Goal: Task Accomplishment & Management: Use online tool/utility

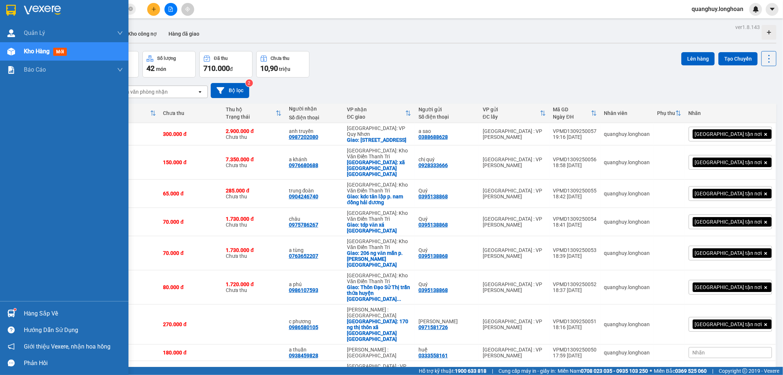
click at [16, 10] on div at bounding box center [11, 10] width 13 height 13
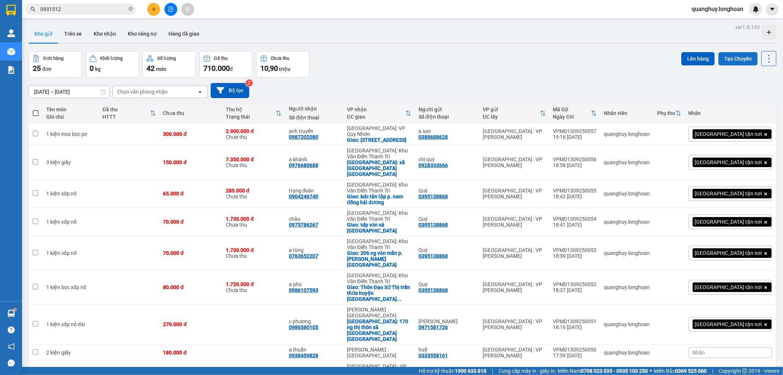
click at [737, 60] on button "Tạo Chuyến" at bounding box center [737, 58] width 39 height 13
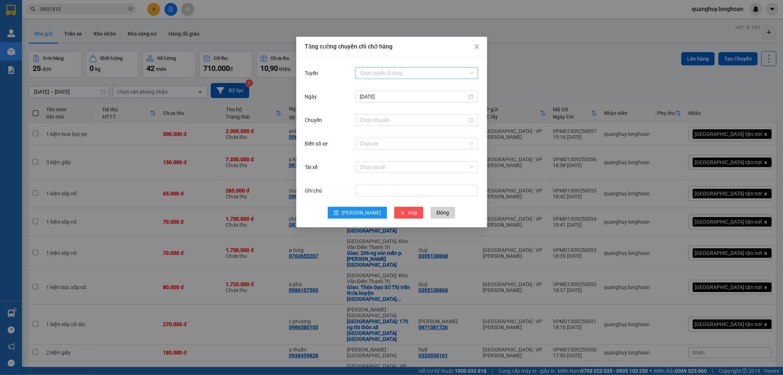
click at [409, 67] on div "Tuyến Chọn tuyến đường [DATE] Chuyến Biển số xe Chọn xe Tài xế Chọn tài xế Ghi …" at bounding box center [391, 142] width 191 height 170
click at [409, 70] on input "Tuyến" at bounding box center [414, 73] width 109 height 11
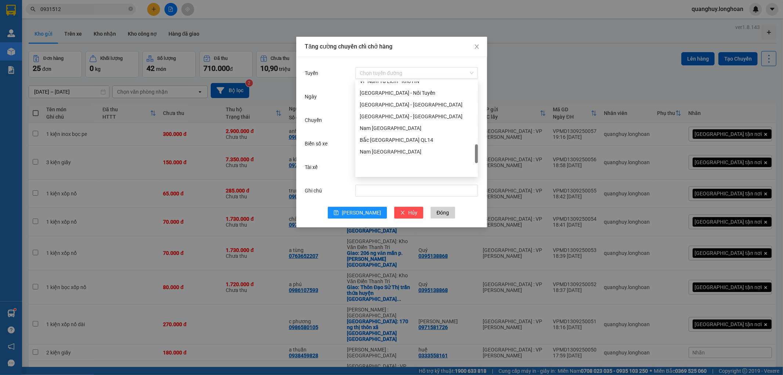
scroll to position [412, 0]
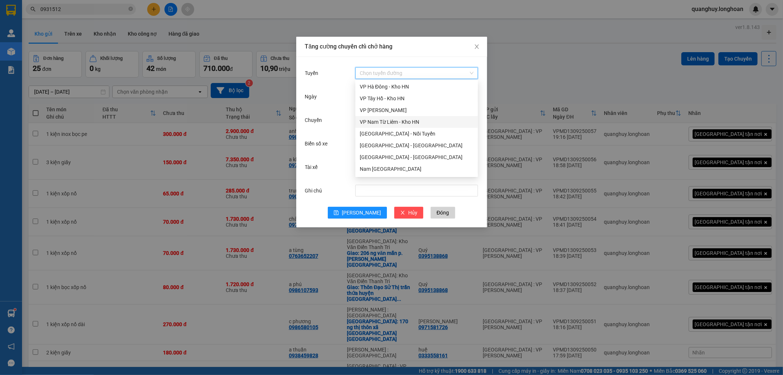
click at [409, 121] on div "VP Nam Từ Liêm - Kho HN" at bounding box center [417, 122] width 114 height 8
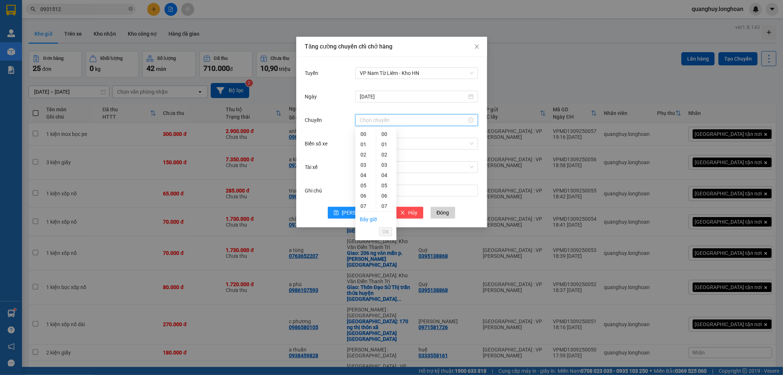
click at [408, 118] on input "Chuyến" at bounding box center [413, 120] width 107 height 8
click at [364, 189] on div "21" at bounding box center [365, 187] width 21 height 10
type input "21:00"
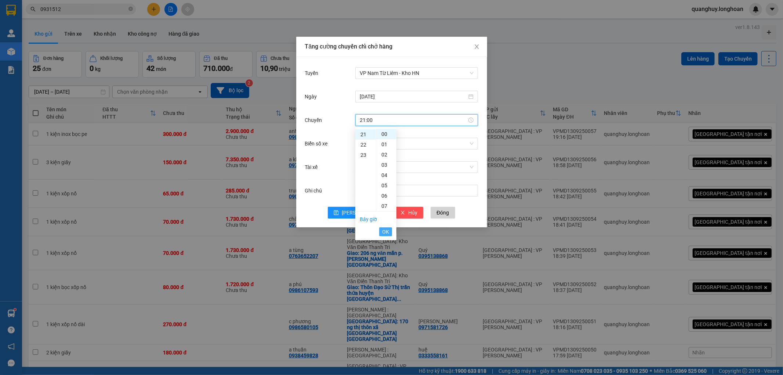
click at [388, 234] on span "OK" at bounding box center [385, 231] width 7 height 8
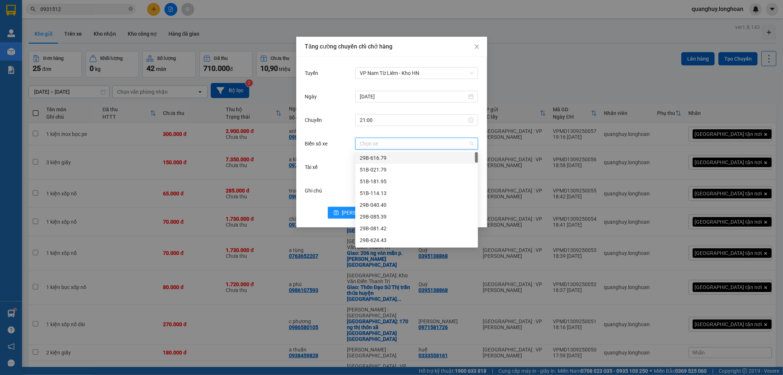
click at [382, 143] on input "Biển số xe" at bounding box center [414, 143] width 109 height 11
type input "45"
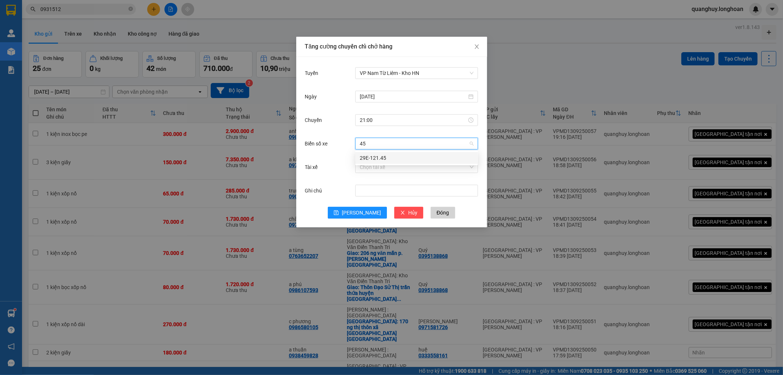
click at [371, 157] on div "29E-121.45" at bounding box center [417, 158] width 114 height 8
click at [375, 165] on input "Tài xế" at bounding box center [414, 166] width 109 height 11
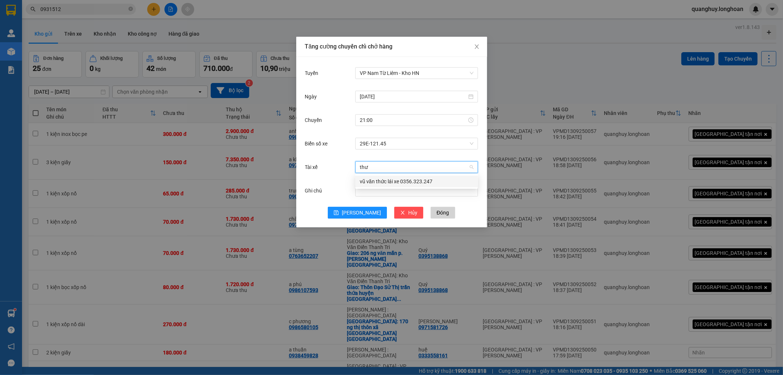
type input "thưc"
click at [372, 182] on div "vũ văn thức lái xe 0356.323.247" at bounding box center [417, 181] width 114 height 8
click at [401, 164] on span "vũ văn thức lái xe 0356.323.247" at bounding box center [417, 166] width 114 height 11
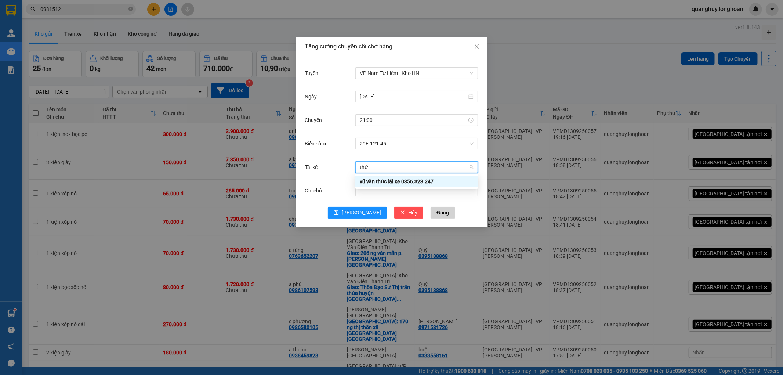
type input "thức"
click at [386, 182] on div "vũ văn thức lái xe 0356.323.247" at bounding box center [417, 181] width 114 height 8
click at [502, 184] on div "Tăng cường chuyến chỉ chở hàng Tuyến VP Nam Từ Liêm - Kho HN [DATE] Chuyến 21:0…" at bounding box center [391, 187] width 783 height 375
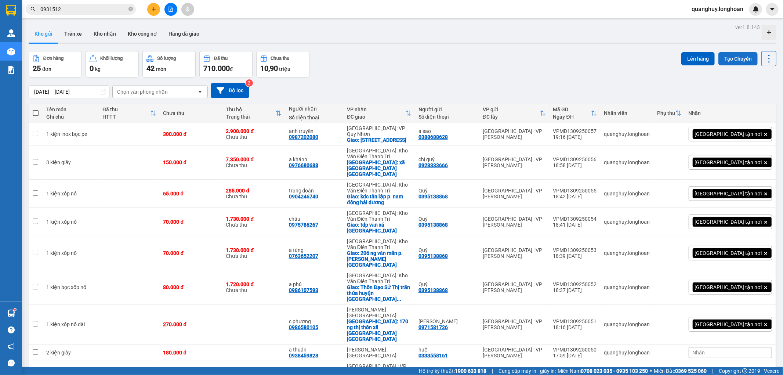
click at [727, 56] on button "Tạo Chuyến" at bounding box center [737, 58] width 39 height 13
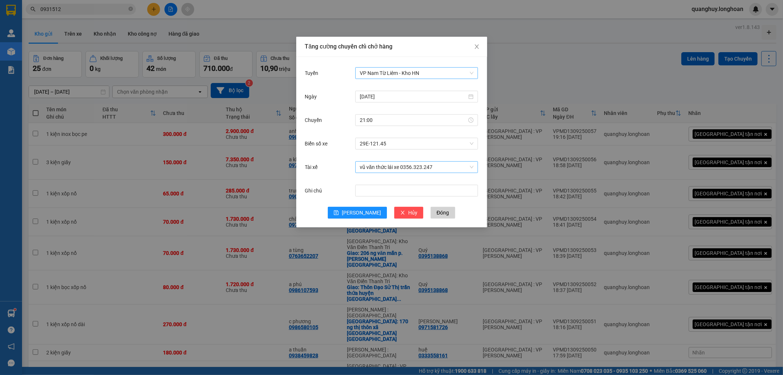
click at [415, 75] on span "VP Nam Từ Liêm - Kho HN" at bounding box center [417, 73] width 114 height 11
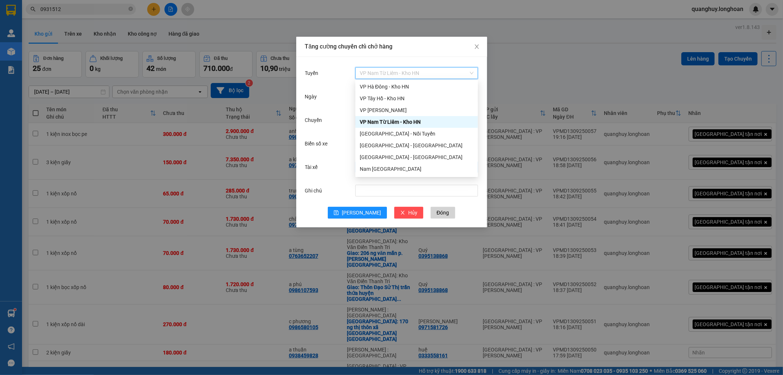
click at [408, 121] on div "VP Nam Từ Liêm - Kho HN" at bounding box center [417, 122] width 114 height 8
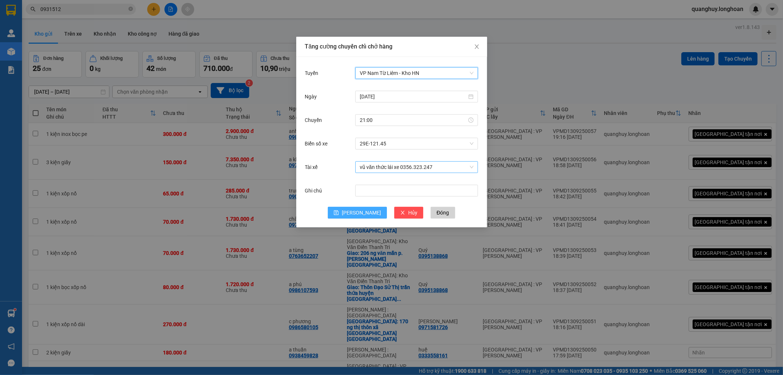
click at [361, 210] on span "[PERSON_NAME]" at bounding box center [361, 212] width 39 height 8
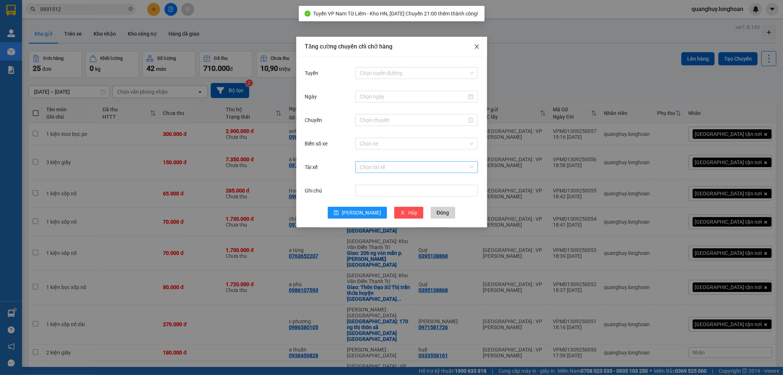
click at [476, 46] on icon "close" at bounding box center [477, 47] width 6 height 6
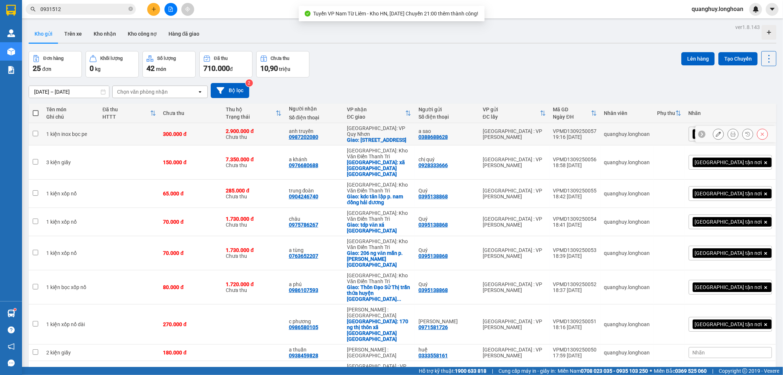
click at [281, 131] on div "2.900.000 đ" at bounding box center [253, 131] width 55 height 6
checkbox input "true"
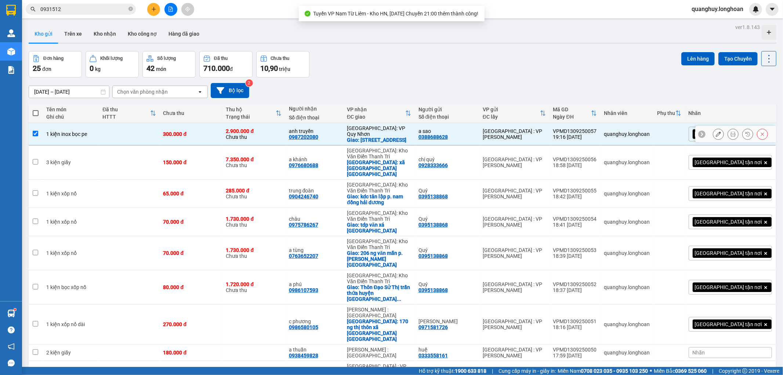
click at [276, 160] on div "7.350.000 đ Chưa thu" at bounding box center [253, 162] width 55 height 12
click at [262, 192] on div "285.000 đ Chưa thu" at bounding box center [253, 193] width 55 height 12
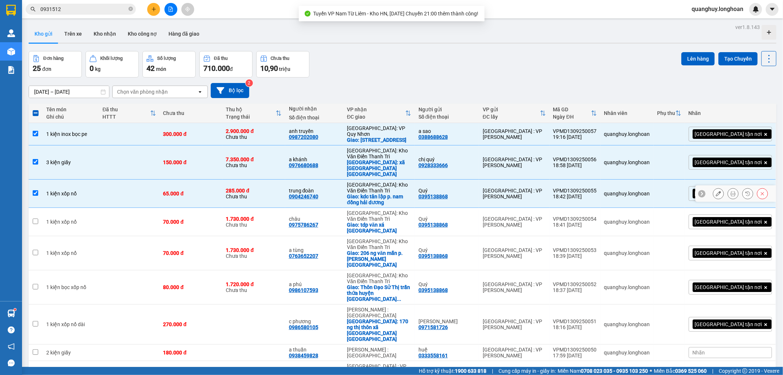
checkbox input "true"
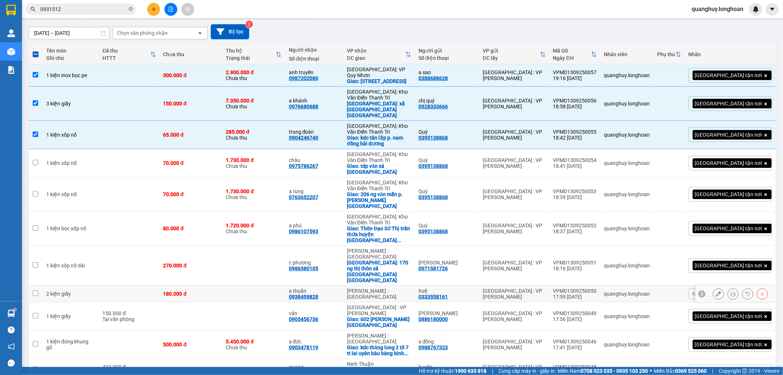
scroll to position [122, 0]
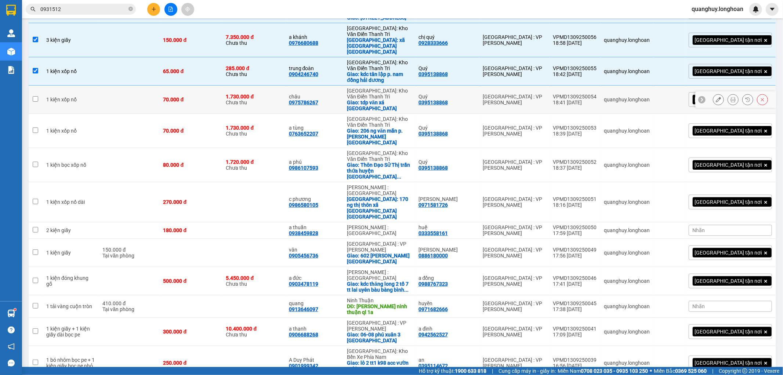
click at [176, 98] on td "70.000 đ" at bounding box center [191, 99] width 63 height 28
checkbox input "true"
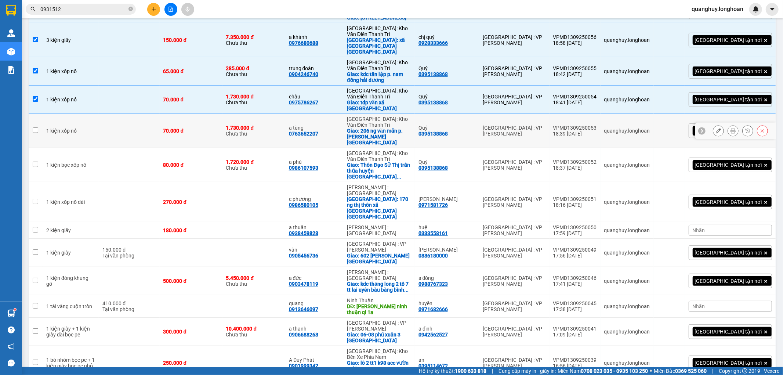
click at [175, 119] on td "70.000 đ" at bounding box center [191, 131] width 63 height 34
checkbox input "true"
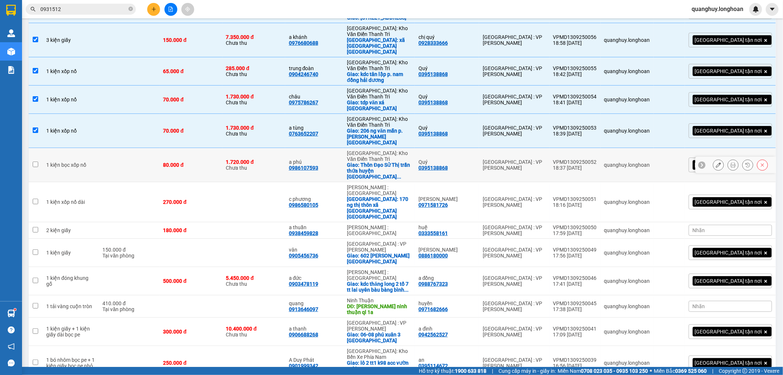
drag, startPoint x: 169, startPoint y: 144, endPoint x: 169, endPoint y: 159, distance: 15.0
click at [159, 148] on td at bounding box center [129, 165] width 61 height 34
checkbox input "true"
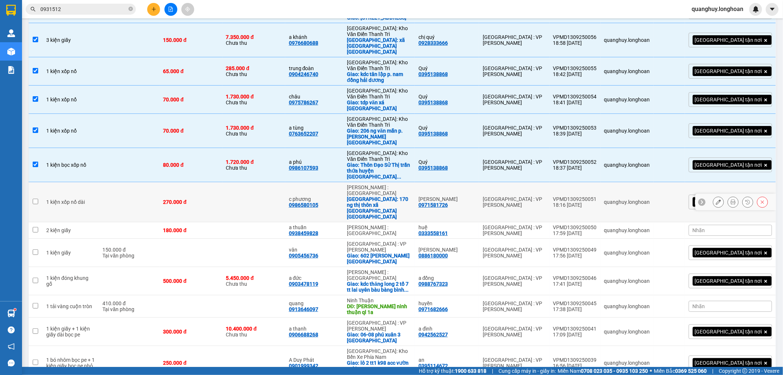
click at [159, 183] on td at bounding box center [129, 202] width 61 height 40
checkbox input "true"
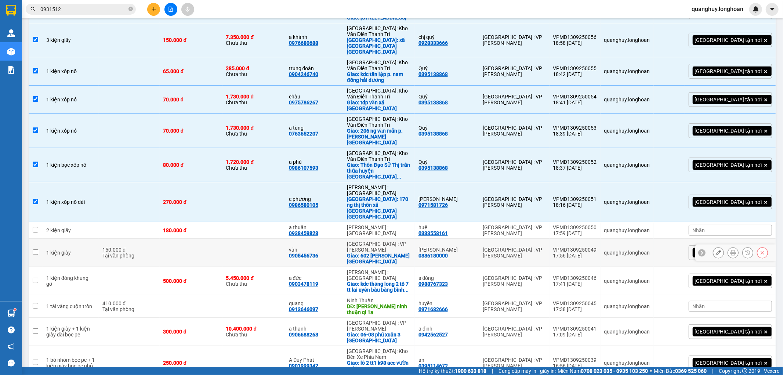
click at [159, 238] on td "150.000 đ Tại văn phòng" at bounding box center [129, 252] width 61 height 28
checkbox input "true"
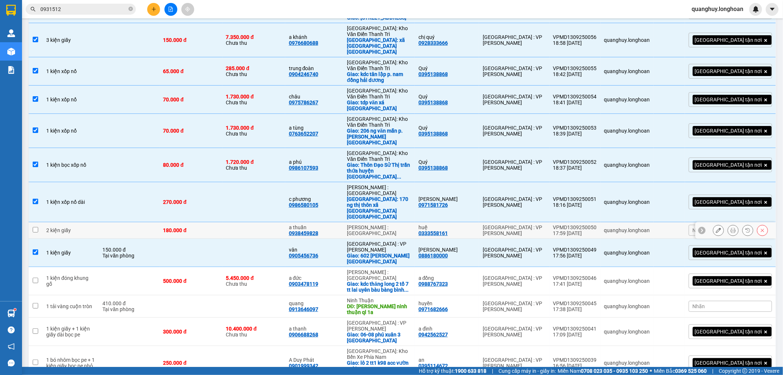
click at [159, 222] on td at bounding box center [129, 230] width 61 height 17
checkbox input "true"
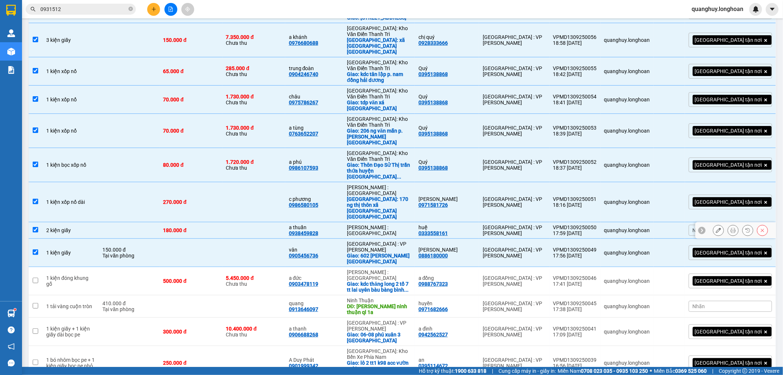
scroll to position [204, 0]
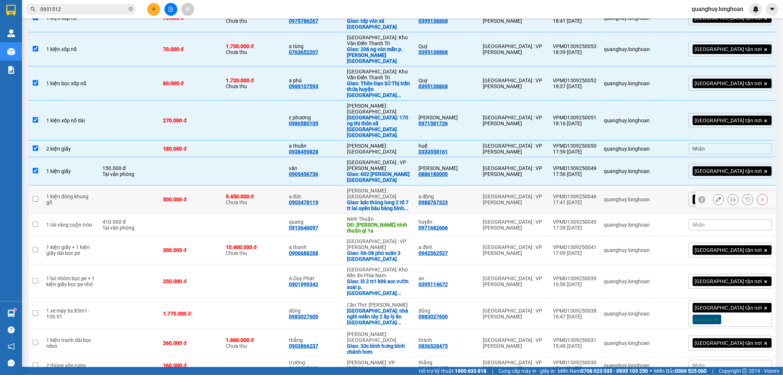
click at [159, 185] on td at bounding box center [129, 199] width 61 height 28
checkbox input "true"
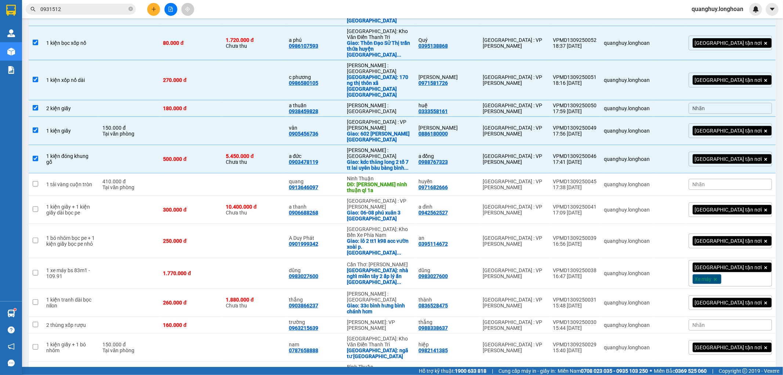
scroll to position [244, 0]
click at [123, 184] on div "Tại văn phòng" at bounding box center [128, 187] width 53 height 6
checkbox input "true"
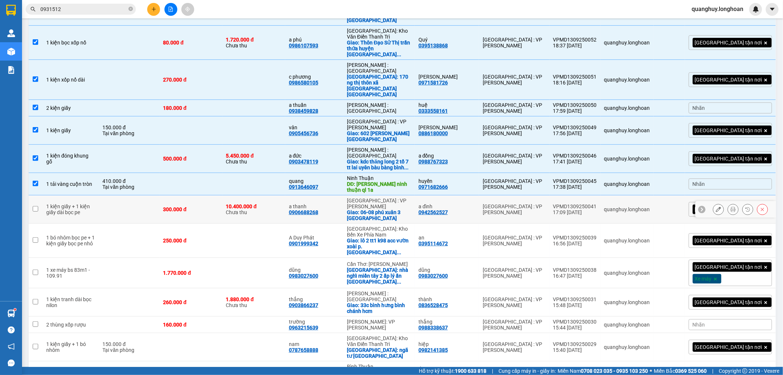
click at [114, 195] on td at bounding box center [129, 209] width 61 height 28
checkbox input "true"
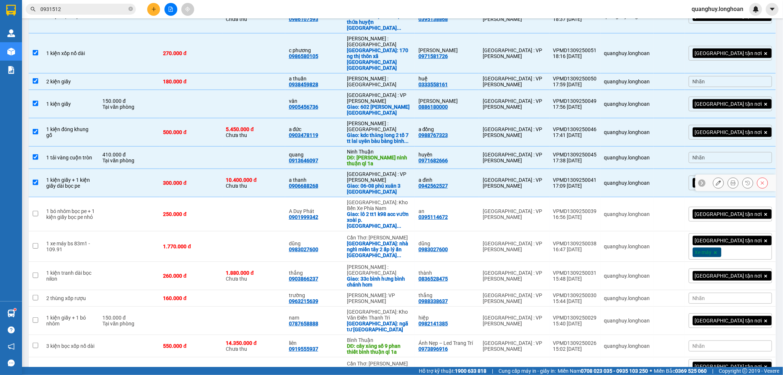
scroll to position [285, 0]
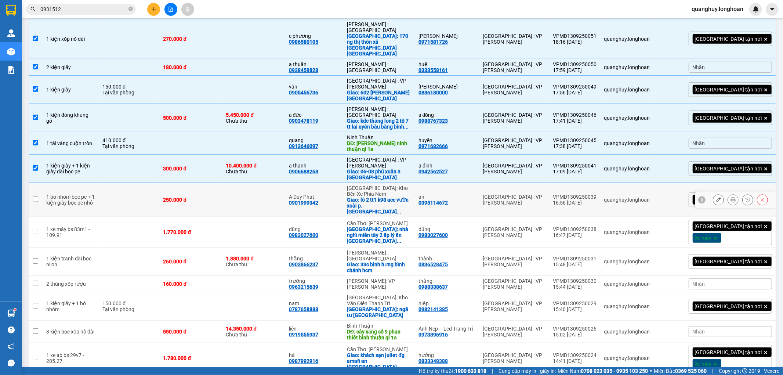
click at [120, 183] on td at bounding box center [129, 200] width 61 height 34
checkbox input "true"
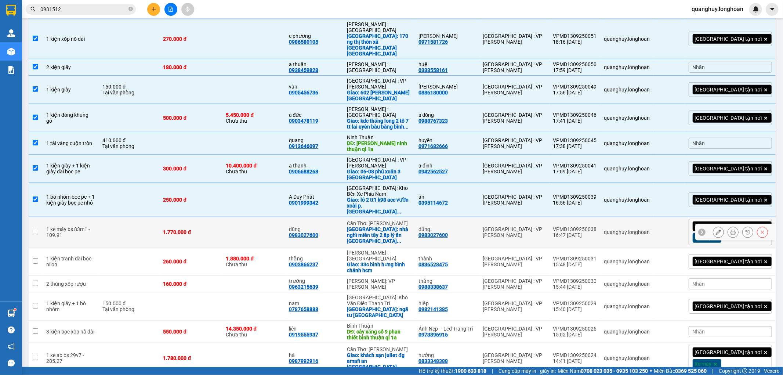
scroll to position [326, 0]
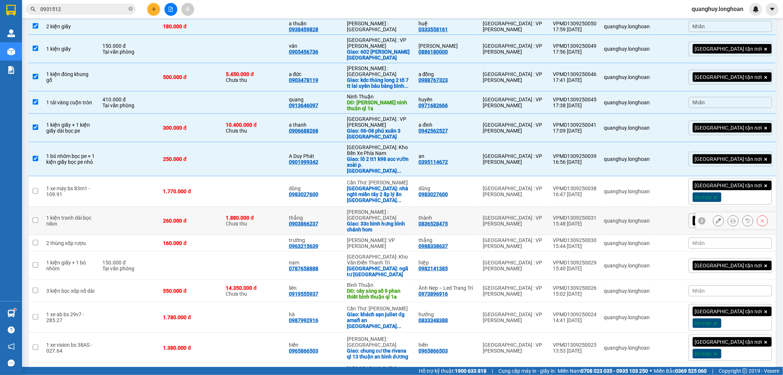
click at [154, 207] on td at bounding box center [129, 221] width 61 height 28
checkbox input "true"
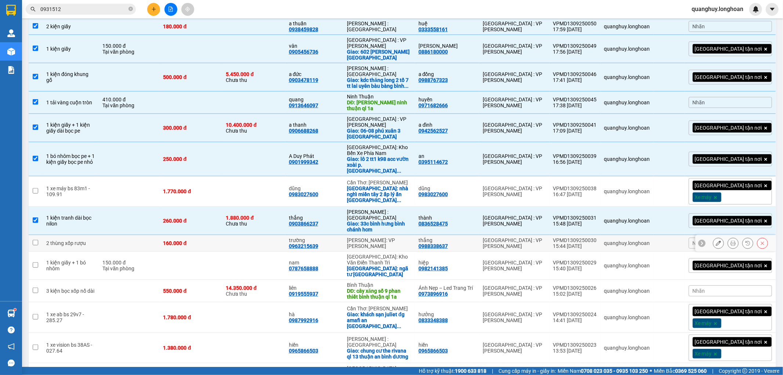
click at [137, 235] on td at bounding box center [129, 243] width 61 height 17
checkbox input "true"
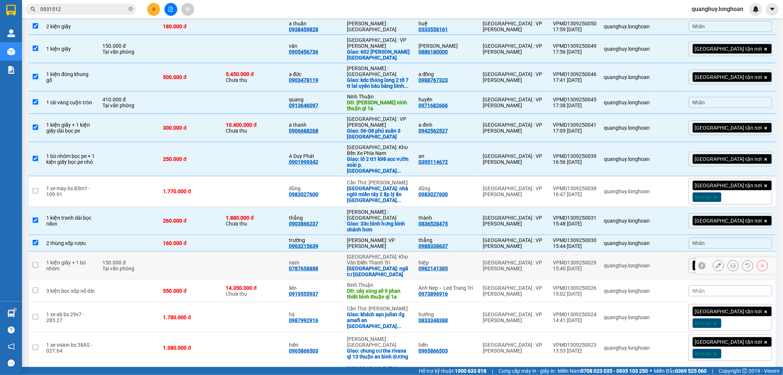
click at [137, 265] on div "Tại văn phòng" at bounding box center [128, 268] width 53 height 6
checkbox input "true"
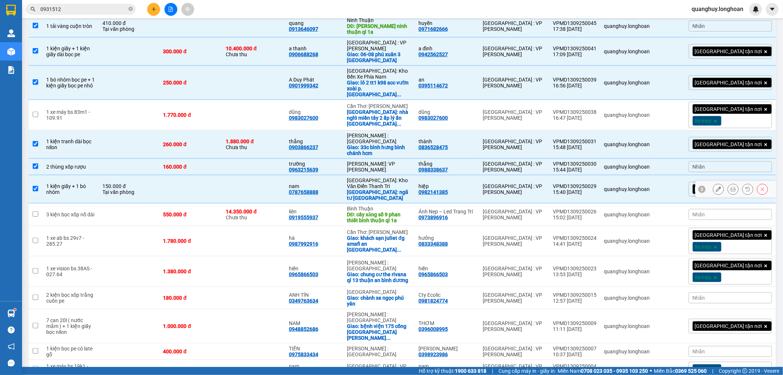
scroll to position [403, 0]
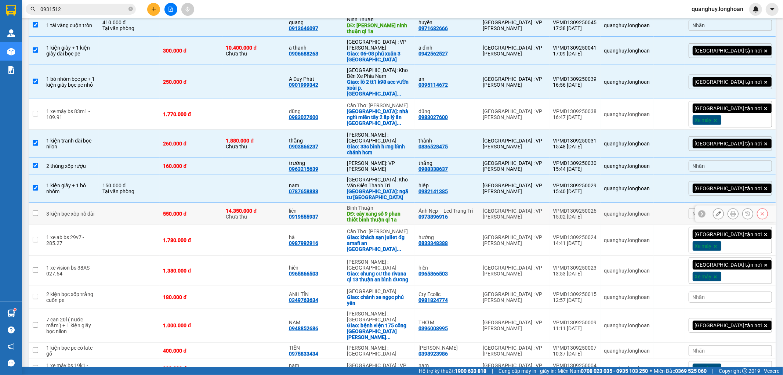
click at [139, 203] on td at bounding box center [129, 214] width 61 height 22
checkbox input "true"
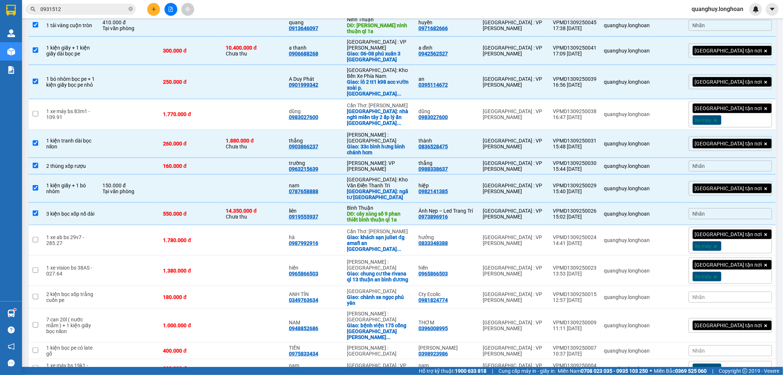
checkbox input "true"
click at [159, 359] on td at bounding box center [129, 368] width 61 height 19
checkbox input "true"
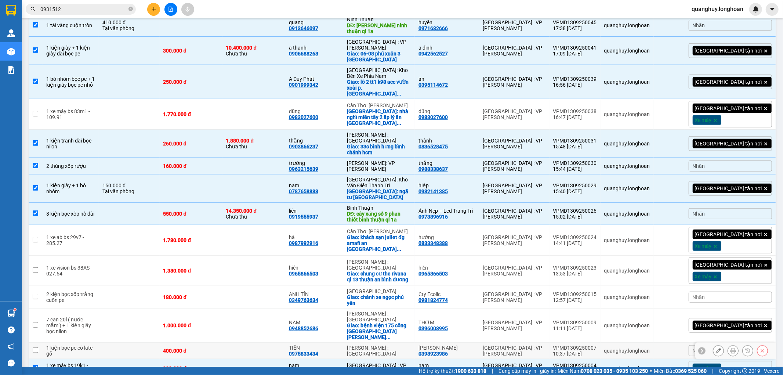
click at [124, 342] on td at bounding box center [129, 350] width 61 height 17
checkbox input "true"
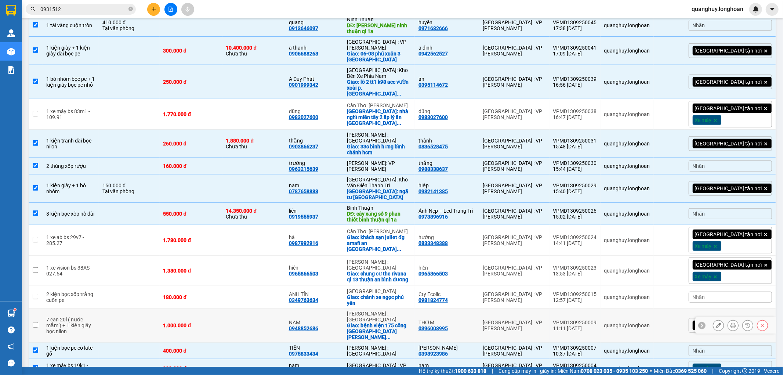
click at [139, 308] on td at bounding box center [129, 325] width 61 height 34
checkbox input "true"
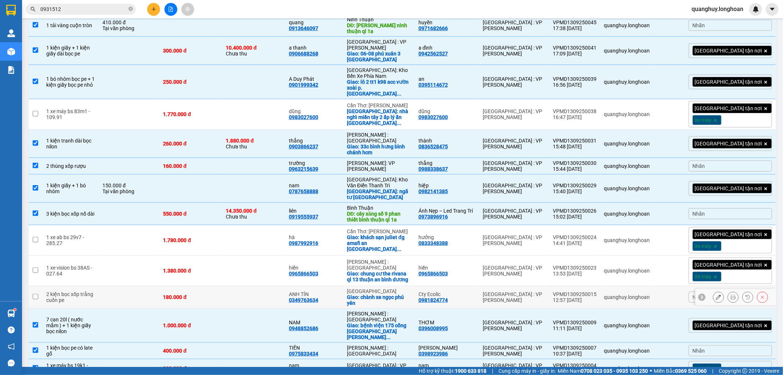
click at [108, 286] on td at bounding box center [129, 297] width 61 height 22
checkbox input "true"
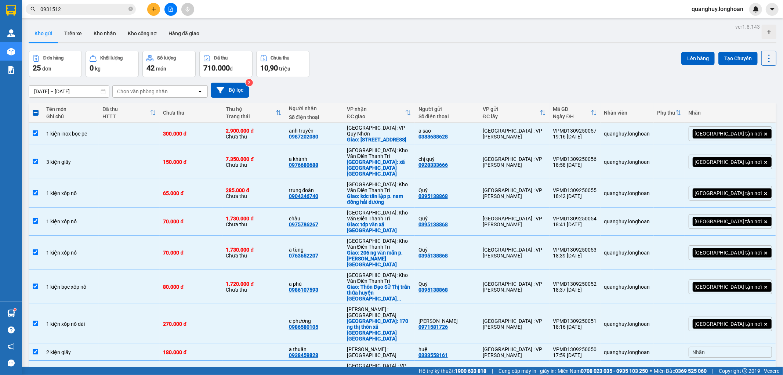
scroll to position [0, 0]
click at [681, 59] on button "Lên hàng" at bounding box center [697, 58] width 33 height 13
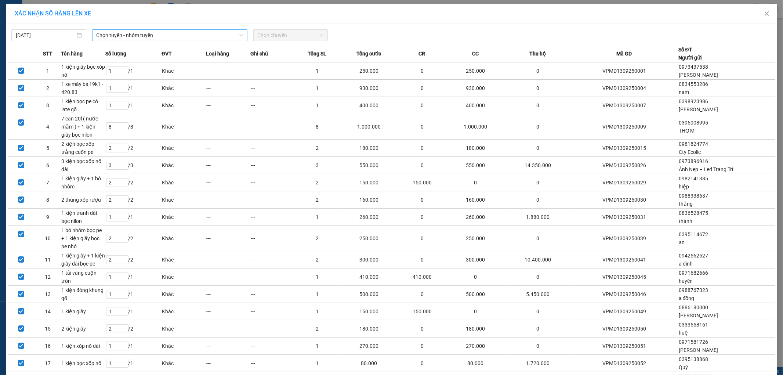
click at [189, 39] on span "Chọn tuyến - nhóm tuyến" at bounding box center [169, 35] width 146 height 11
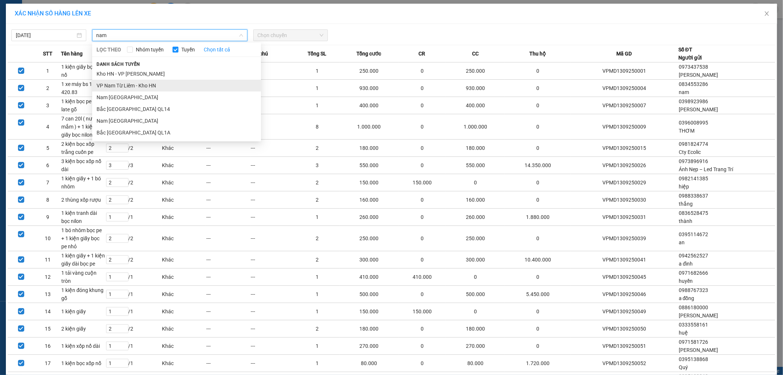
type input "nam"
click at [146, 86] on li "VP Nam Từ Liêm - Kho HN" at bounding box center [176, 86] width 169 height 12
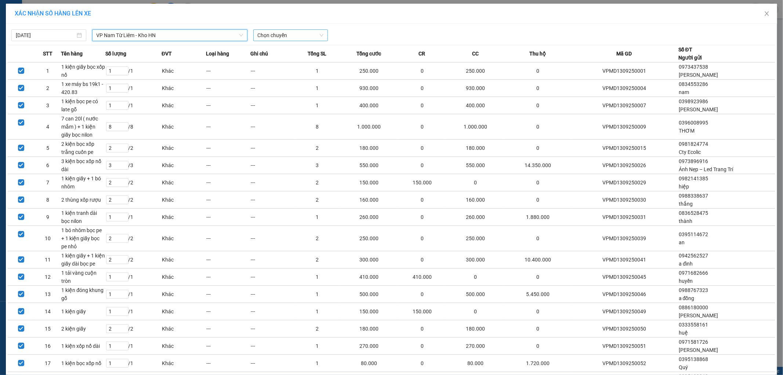
click at [277, 36] on span "Chọn chuyến" at bounding box center [291, 35] width 66 height 11
click at [275, 73] on div "21:00 (TC) - 29E-121.45" at bounding box center [283, 73] width 57 height 8
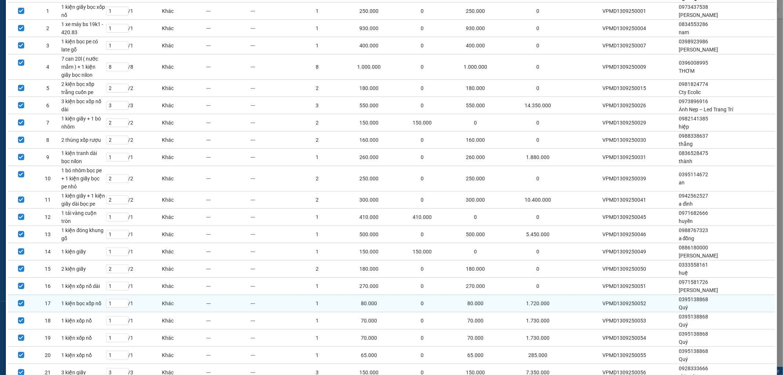
scroll to position [138, 0]
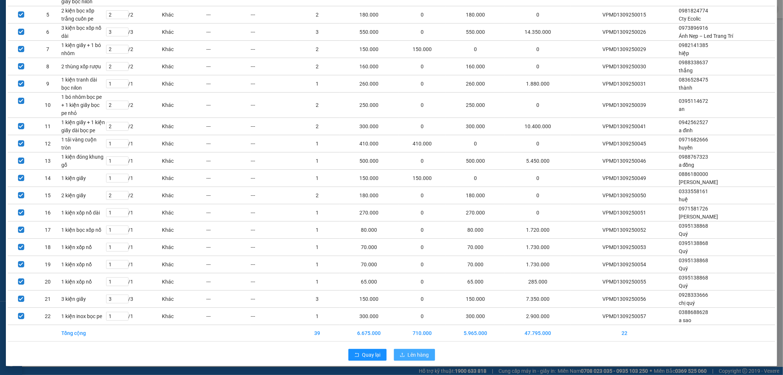
click at [424, 353] on span "Lên hàng" at bounding box center [418, 354] width 21 height 8
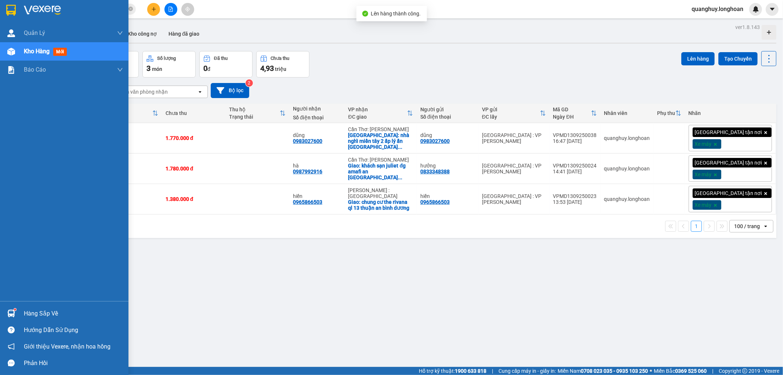
click at [10, 10] on img at bounding box center [11, 10] width 10 height 11
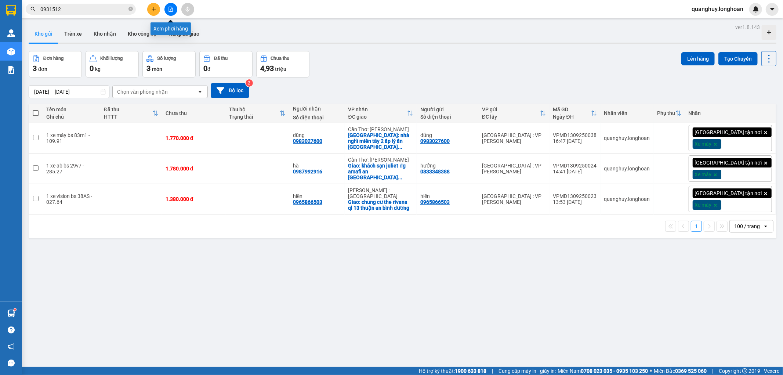
click at [170, 8] on icon "file-add" at bounding box center [170, 9] width 5 height 5
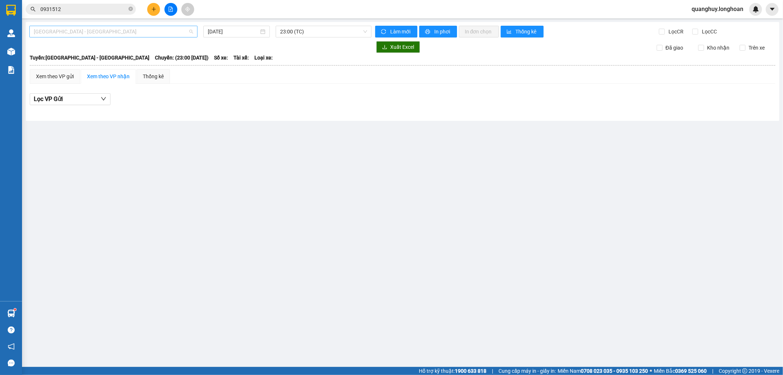
click at [163, 33] on span "[GEOGRAPHIC_DATA] - [GEOGRAPHIC_DATA]" at bounding box center [113, 31] width 159 height 11
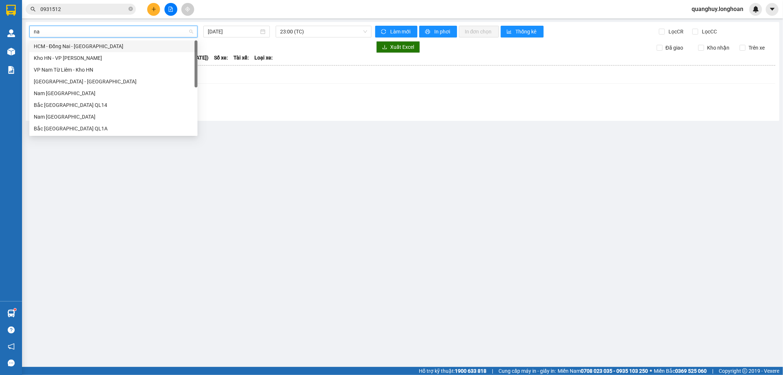
type input "nam"
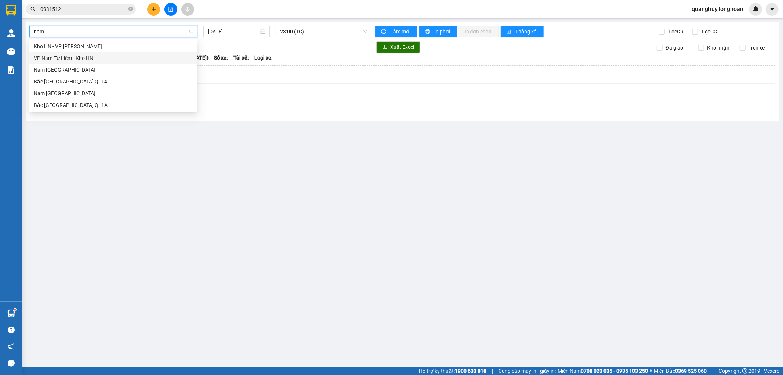
click at [90, 58] on div "VP Nam Từ Liêm - Kho HN" at bounding box center [113, 58] width 159 height 8
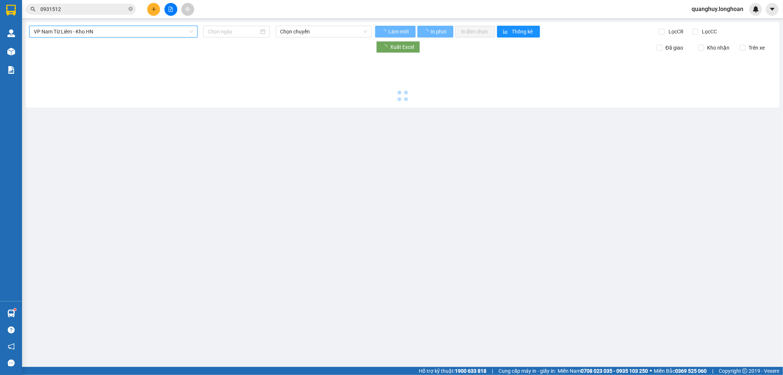
type input "[DATE]"
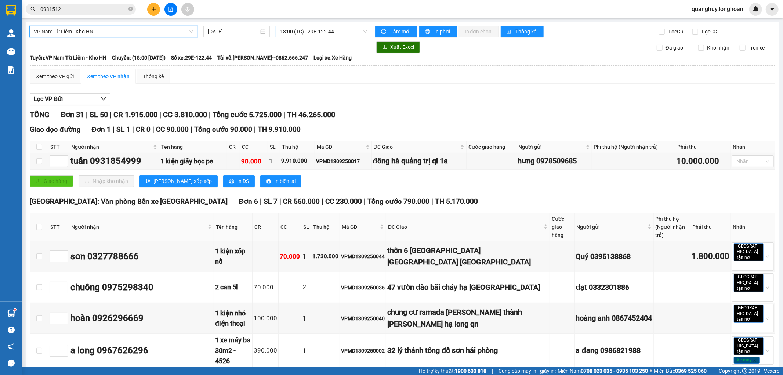
click at [342, 34] on span "18:00 (TC) - 29E-122.44" at bounding box center [323, 31] width 87 height 11
click at [314, 70] on div "21:00 (TC) - 29E-121.45" at bounding box center [306, 70] width 57 height 8
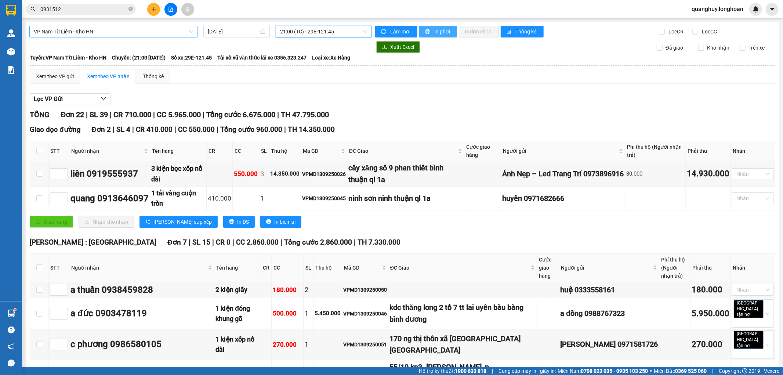
click at [437, 28] on span "In phơi" at bounding box center [442, 32] width 17 height 8
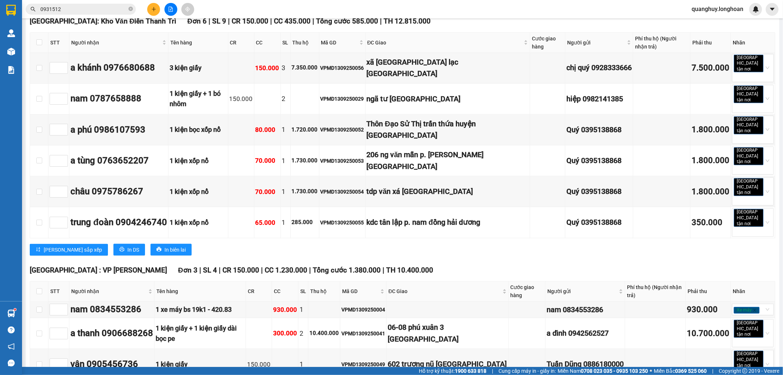
scroll to position [693, 0]
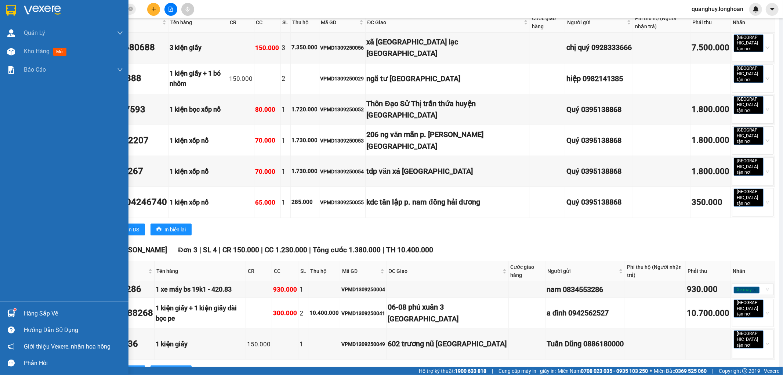
click at [14, 12] on img at bounding box center [11, 10] width 10 height 11
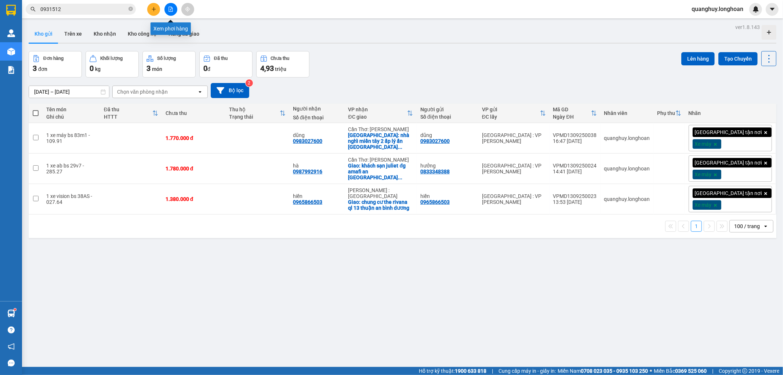
click at [168, 7] on icon "file-add" at bounding box center [170, 9] width 5 height 5
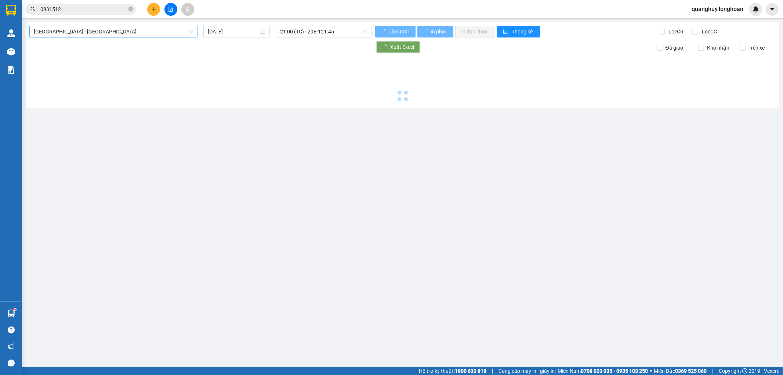
click at [116, 26] on span "[GEOGRAPHIC_DATA] - [GEOGRAPHIC_DATA]" at bounding box center [113, 31] width 159 height 11
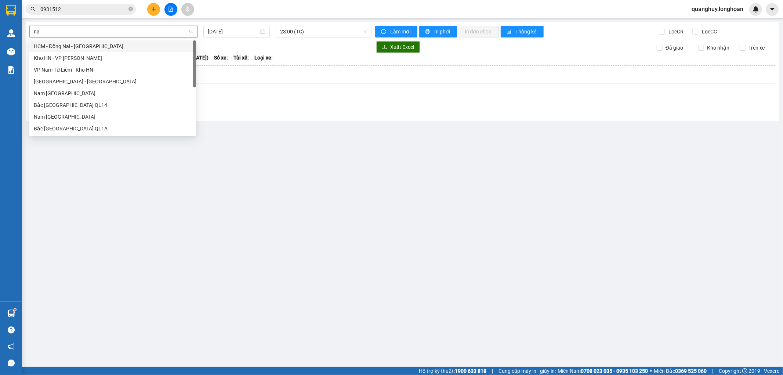
type input "nam"
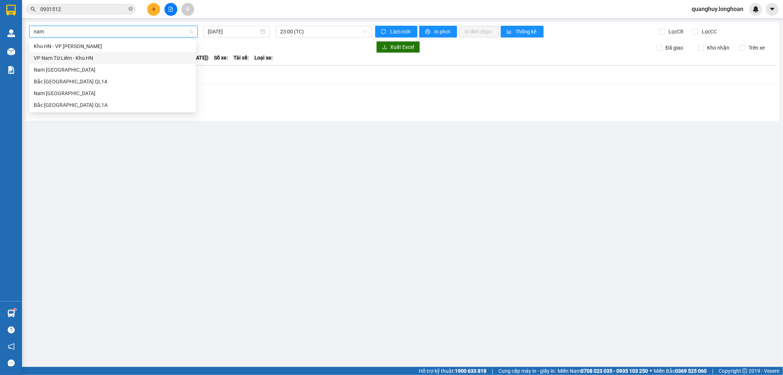
click at [84, 59] on div "VP Nam Từ Liêm - Kho HN" at bounding box center [113, 58] width 158 height 8
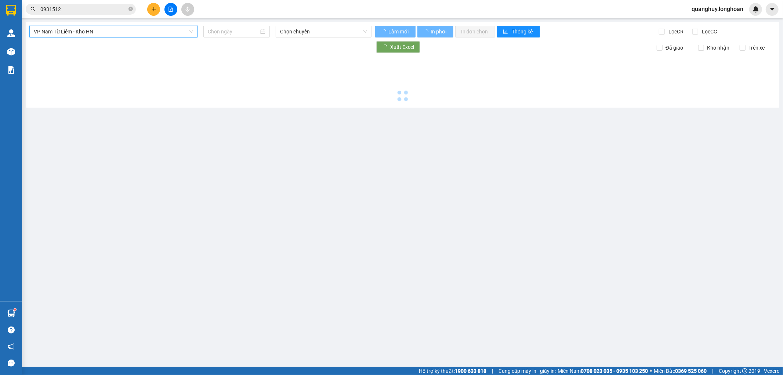
type input "[DATE]"
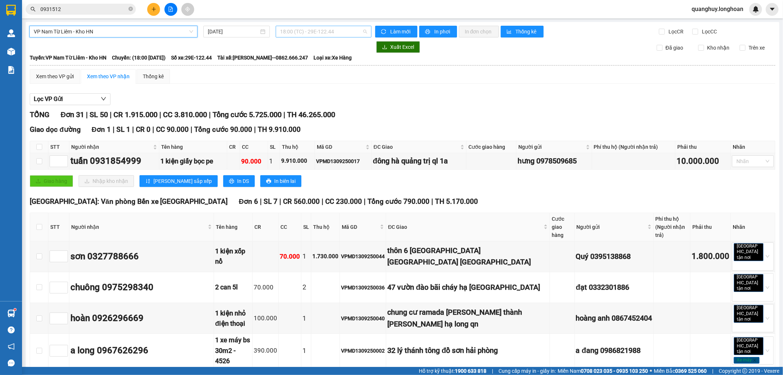
click at [338, 30] on span "18:00 (TC) - 29E-122.44" at bounding box center [323, 31] width 87 height 11
click at [315, 69] on div "21:00 (TC) - 29E-121.45" at bounding box center [306, 70] width 57 height 8
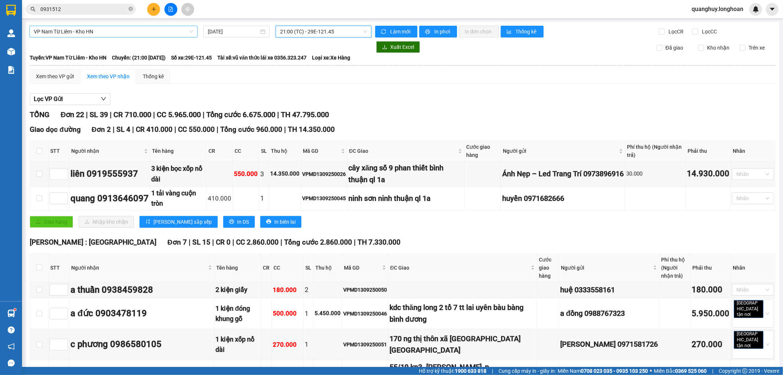
click at [342, 31] on span "21:00 (TC) - 29E-121.45" at bounding box center [323, 31] width 87 height 11
click at [314, 69] on div "21:00 (TC) - 29E-121.45" at bounding box center [306, 70] width 57 height 8
click at [84, 29] on span "VP Nam Từ Liêm - Kho HN" at bounding box center [113, 31] width 159 height 11
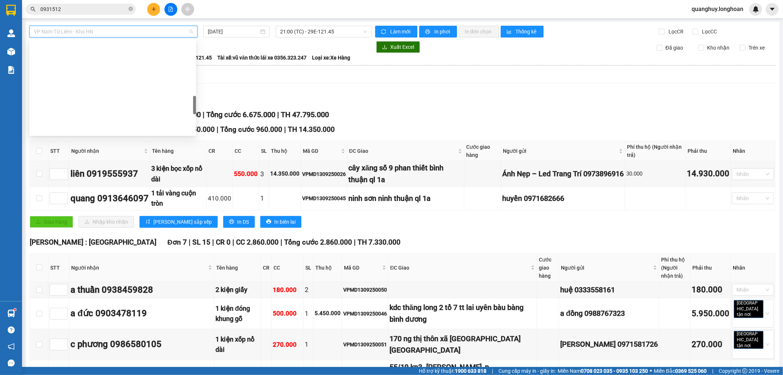
scroll to position [328, 0]
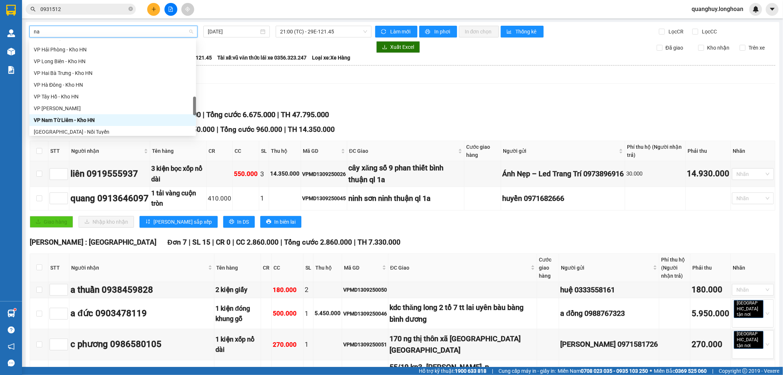
type input "nam"
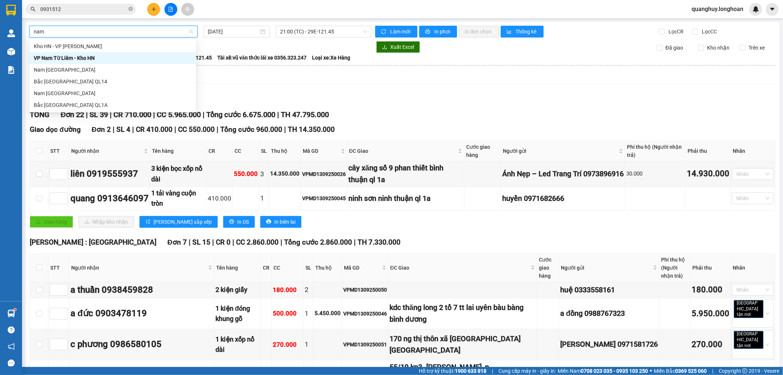
click at [84, 56] on div "VP Nam Từ Liêm - Kho HN" at bounding box center [113, 58] width 158 height 8
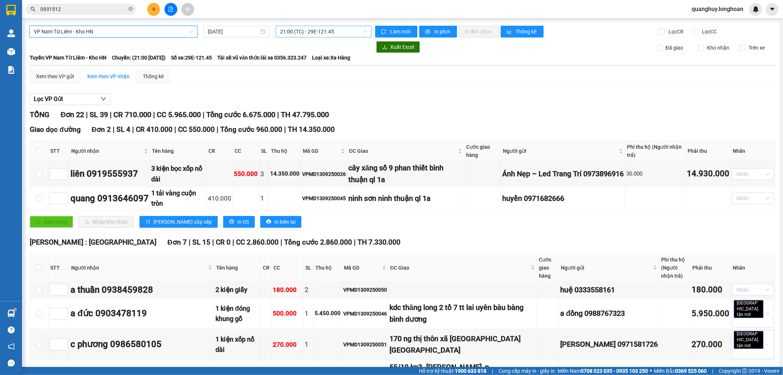
click at [283, 28] on span "21:00 (TC) - 29E-121.45" at bounding box center [323, 31] width 87 height 11
click at [287, 70] on div "21:00 (TC) - 29E-121.45" at bounding box center [306, 70] width 57 height 8
click at [312, 34] on span "21:00 (TC) - 29E-121.45" at bounding box center [323, 31] width 87 height 11
click at [299, 53] on div "18:00 (TC) - 29E-122.44" at bounding box center [307, 58] width 66 height 12
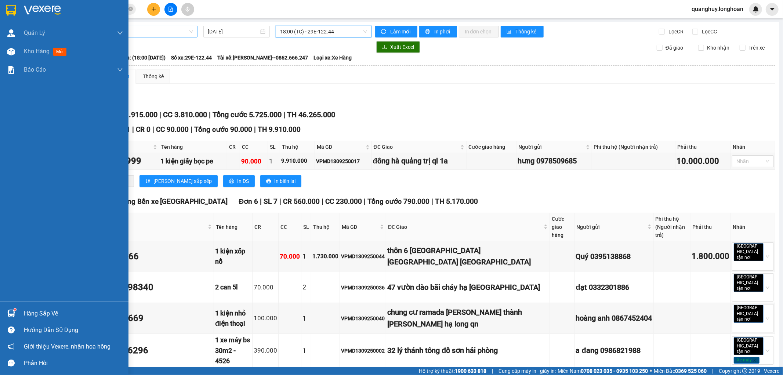
click at [12, 1] on div at bounding box center [64, 12] width 128 height 24
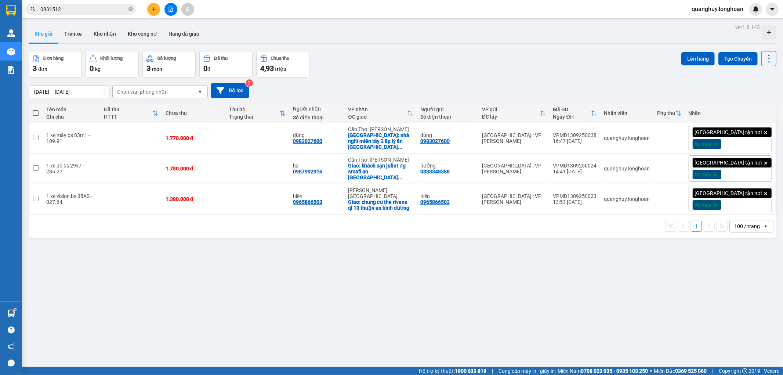
click at [67, 116] on div "Ghi chú" at bounding box center [71, 117] width 50 height 6
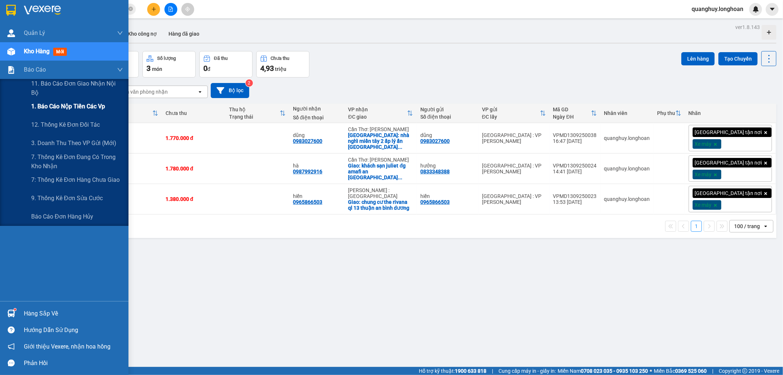
click at [59, 108] on span "1. Báo cáo nộp tiền các vp" at bounding box center [68, 106] width 74 height 9
